Goal: Information Seeking & Learning: Learn about a topic

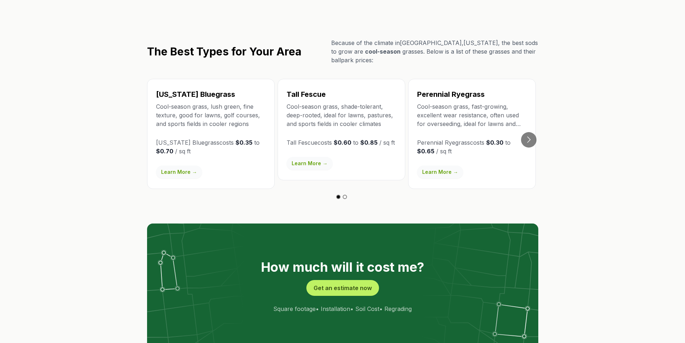
scroll to position [1239, 0]
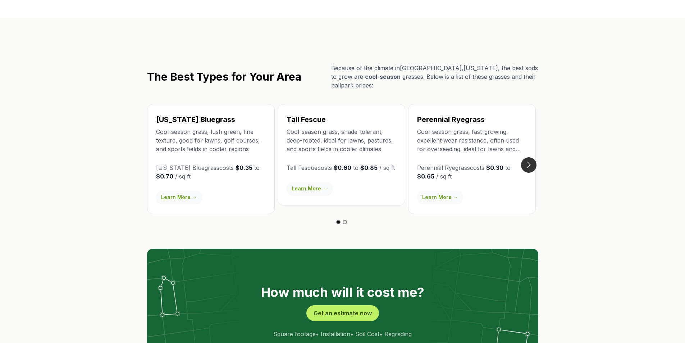
click at [526, 157] on button "Go to next slide" at bounding box center [528, 164] width 15 height 15
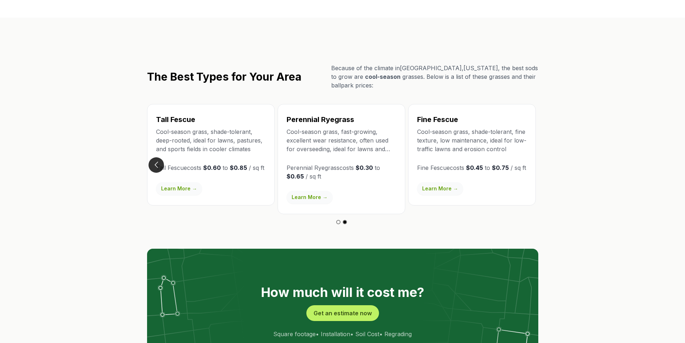
click at [156, 157] on button "Go to previous slide" at bounding box center [156, 164] width 15 height 15
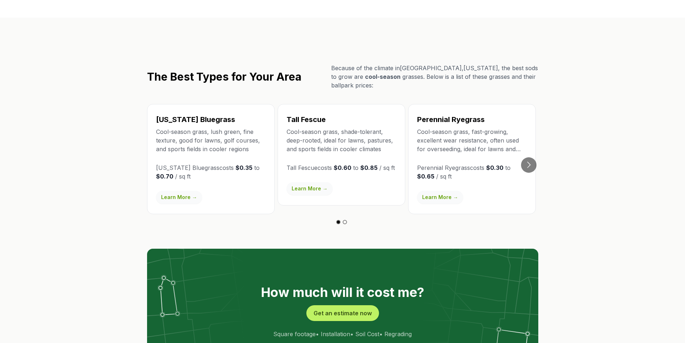
click at [156, 139] on div "[US_STATE] Bluegrass Cool-season grass, lush green, fine texture, good for lawn…" at bounding box center [211, 159] width 128 height 110
click at [181, 191] on link "Learn More →" at bounding box center [179, 197] width 46 height 13
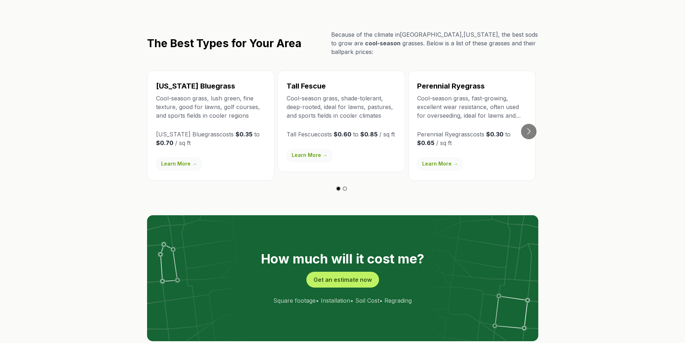
scroll to position [1223, 0]
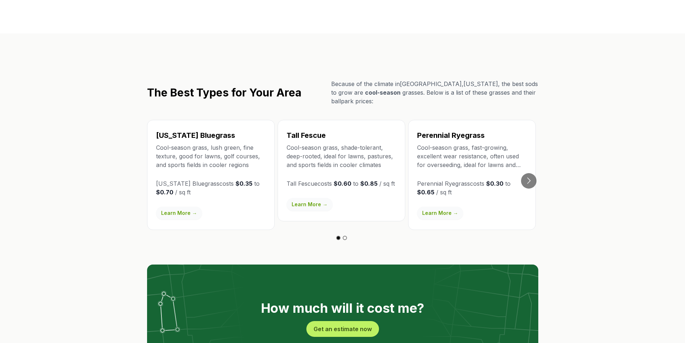
click at [315, 198] on link "Learn More →" at bounding box center [310, 204] width 46 height 13
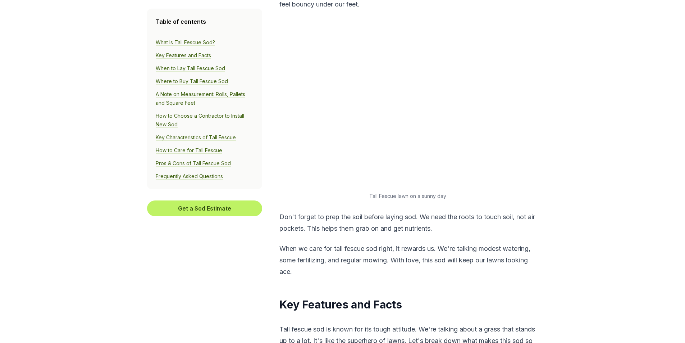
scroll to position [576, 0]
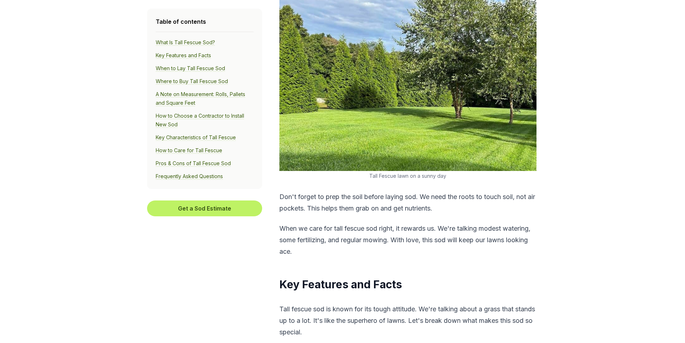
drag, startPoint x: 345, startPoint y: 137, endPoint x: 619, endPoint y: 180, distance: 276.7
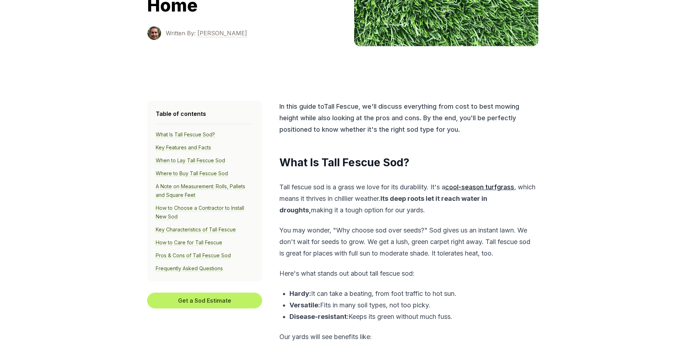
scroll to position [0, 0]
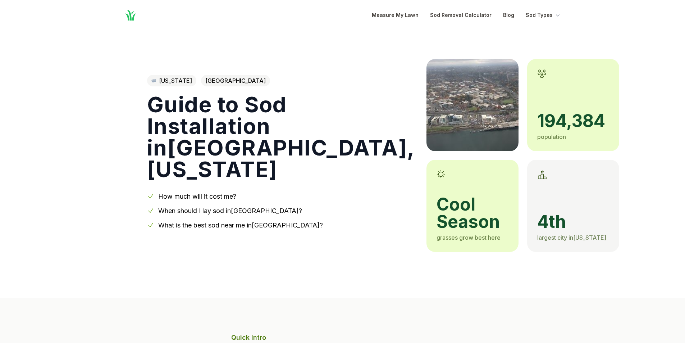
scroll to position [1223, 0]
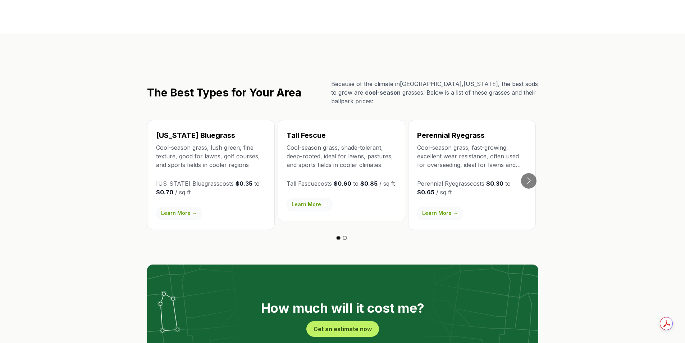
click at [432, 207] on link "Learn More →" at bounding box center [440, 213] width 46 height 13
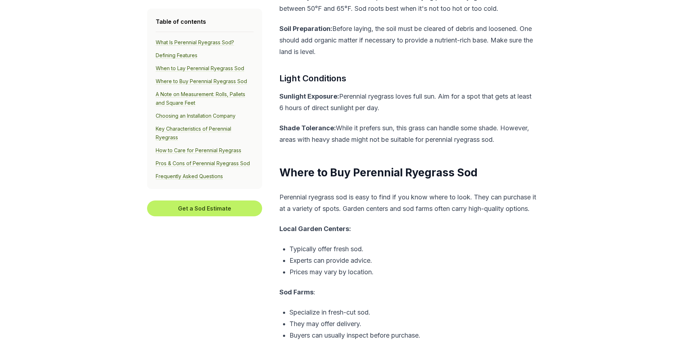
scroll to position [1547, 0]
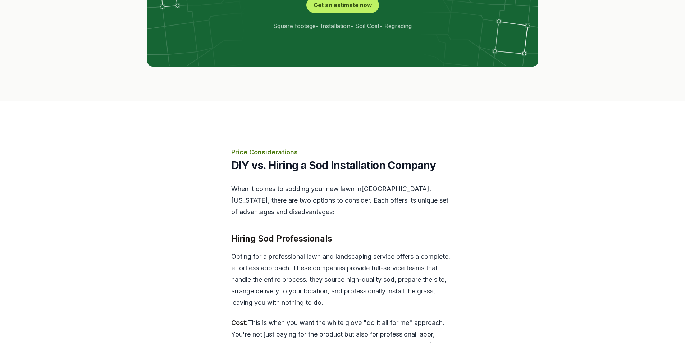
scroll to position [1223, 0]
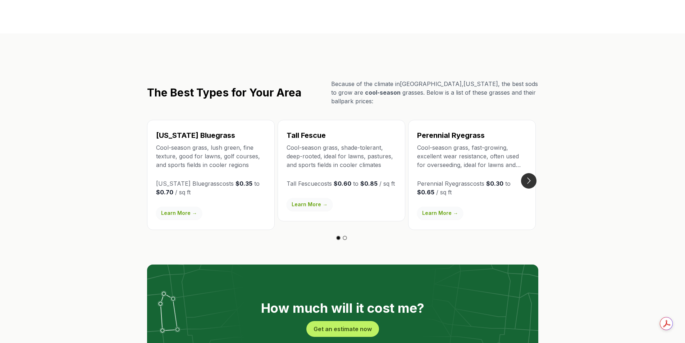
click at [529, 173] on button "Go to next slide" at bounding box center [528, 180] width 15 height 15
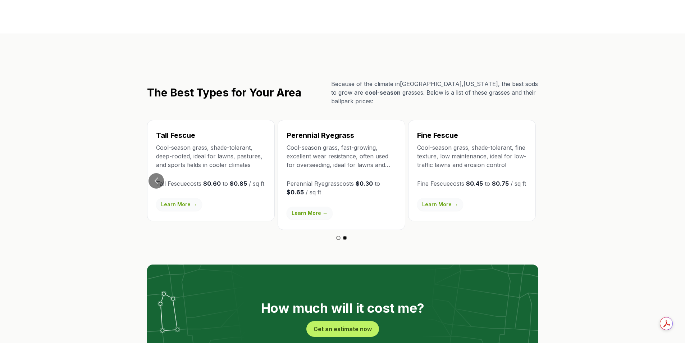
click at [440, 198] on link "Learn More →" at bounding box center [440, 204] width 46 height 13
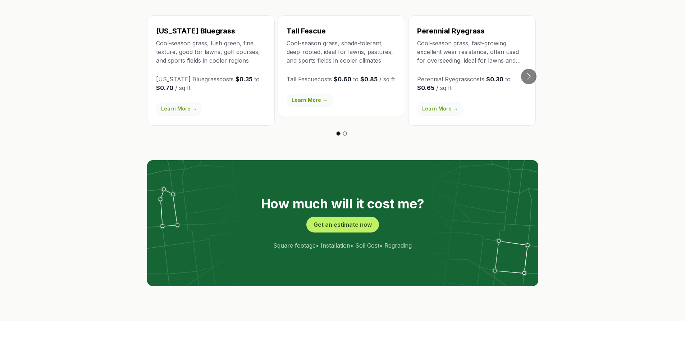
scroll to position [1115, 0]
